Goal: Task Accomplishment & Management: Manage account settings

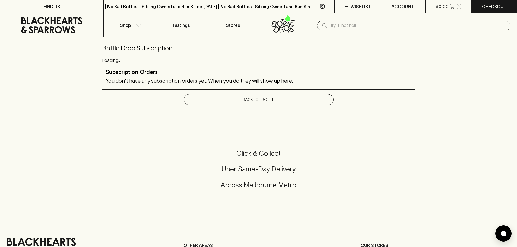
click at [256, 101] on link "Back To Profile" at bounding box center [259, 99] width 150 height 11
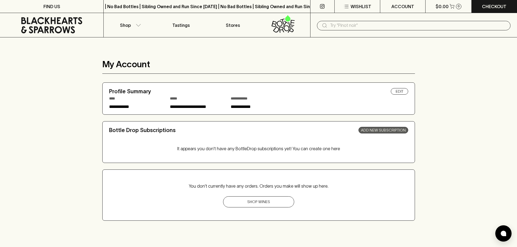
click at [371, 131] on link "Add New Subscription" at bounding box center [383, 130] width 50 height 7
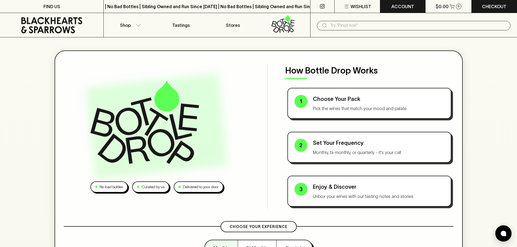
click at [408, 10] on button "ACCOUNT" at bounding box center [402, 6] width 45 height 13
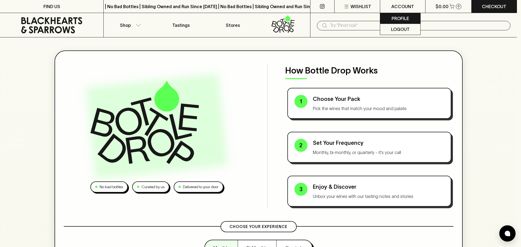
click at [401, 19] on p "Profile" at bounding box center [400, 18] width 17 height 7
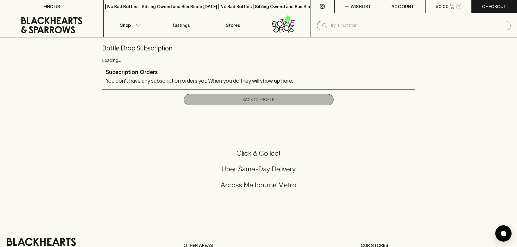
click at [260, 99] on link "Back To Profile" at bounding box center [259, 99] width 150 height 11
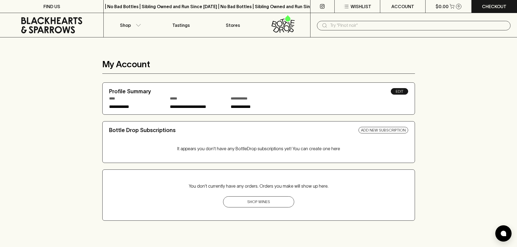
click at [394, 91] on link "Edit" at bounding box center [399, 91] width 17 height 7
